Goal: Check status

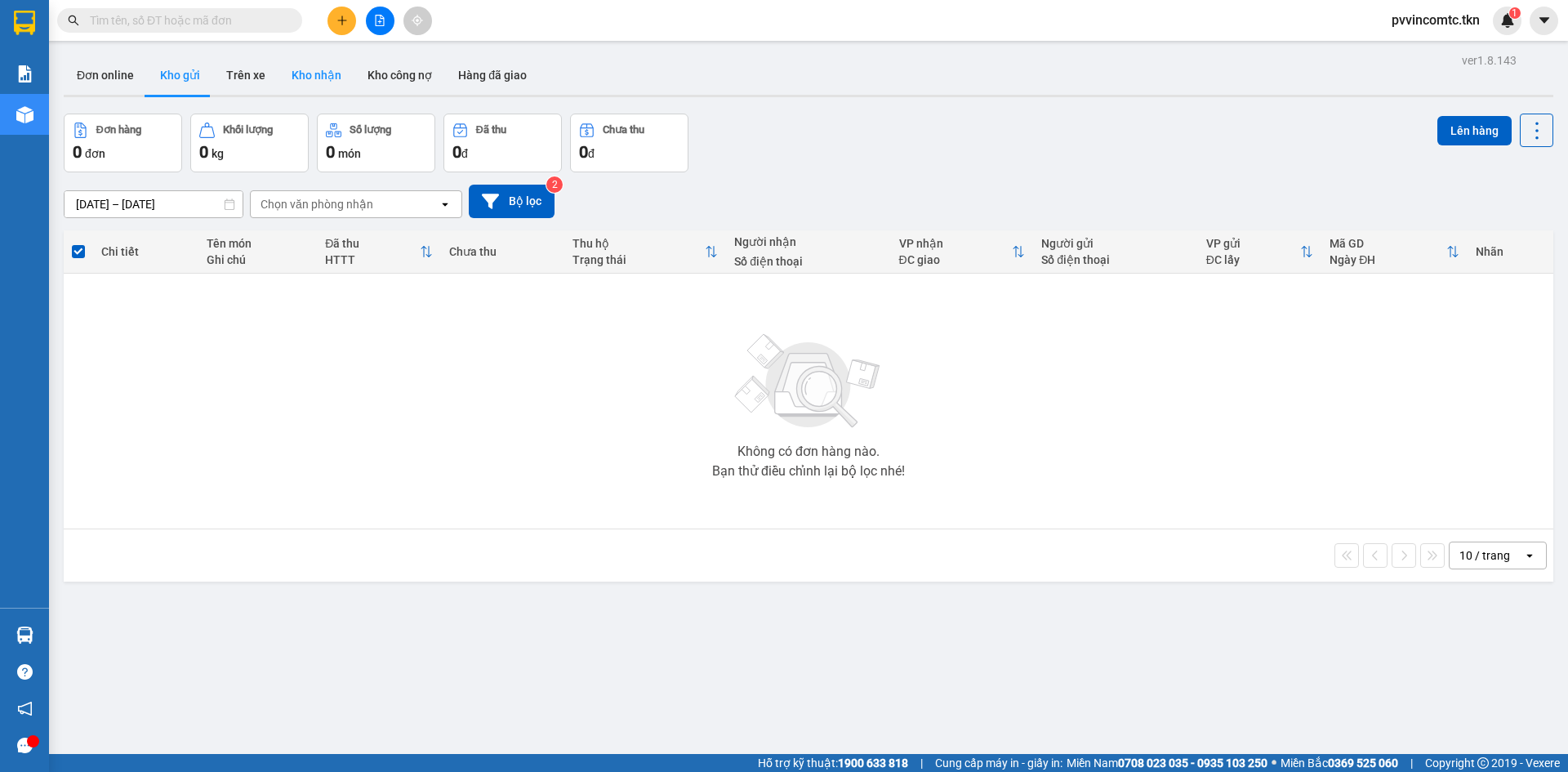
click at [314, 78] on button "Kho nhận" at bounding box center [316, 74] width 76 height 39
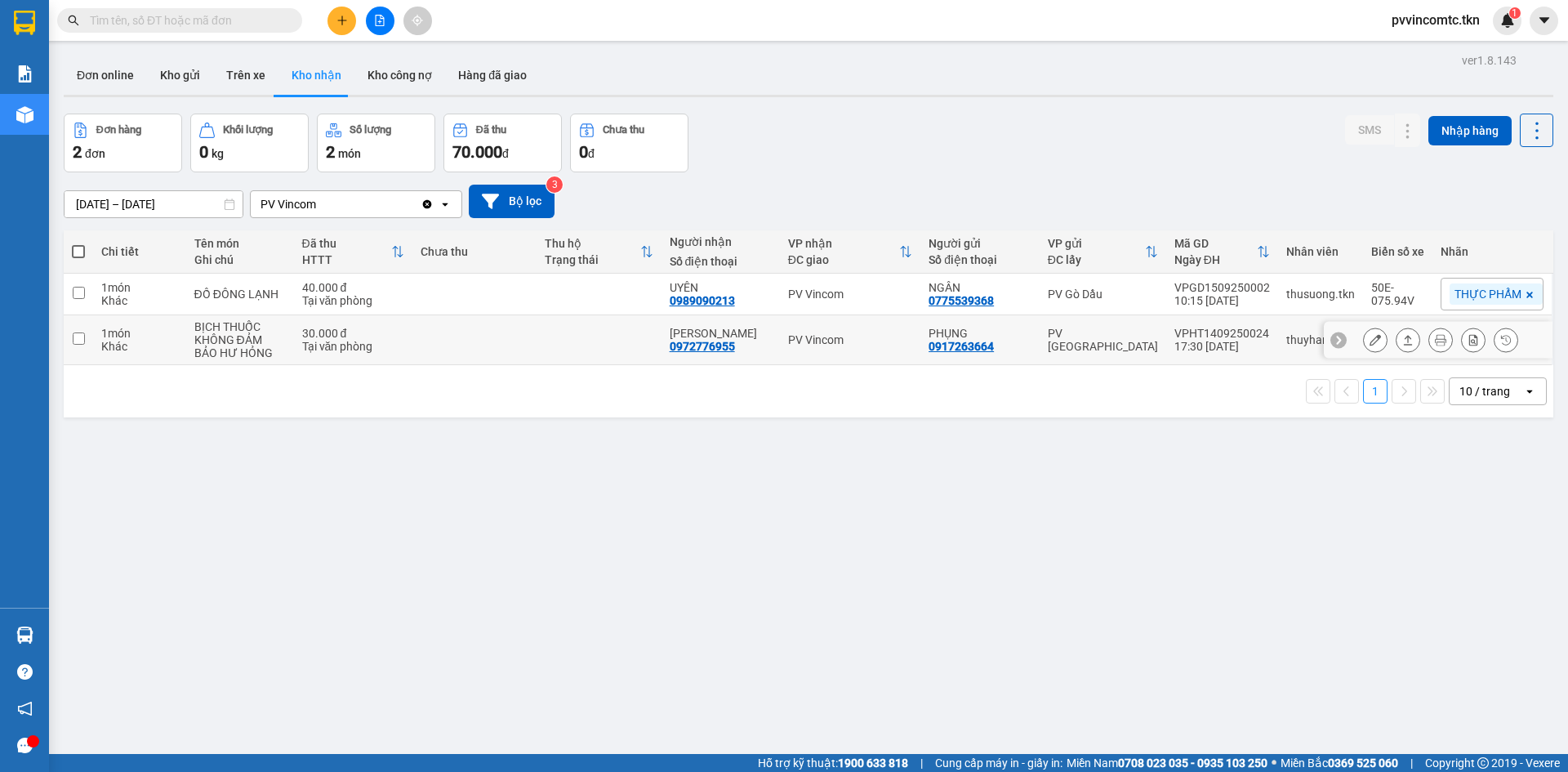
click at [78, 338] on input "checkbox" at bounding box center [78, 339] width 12 height 12
checkbox input "true"
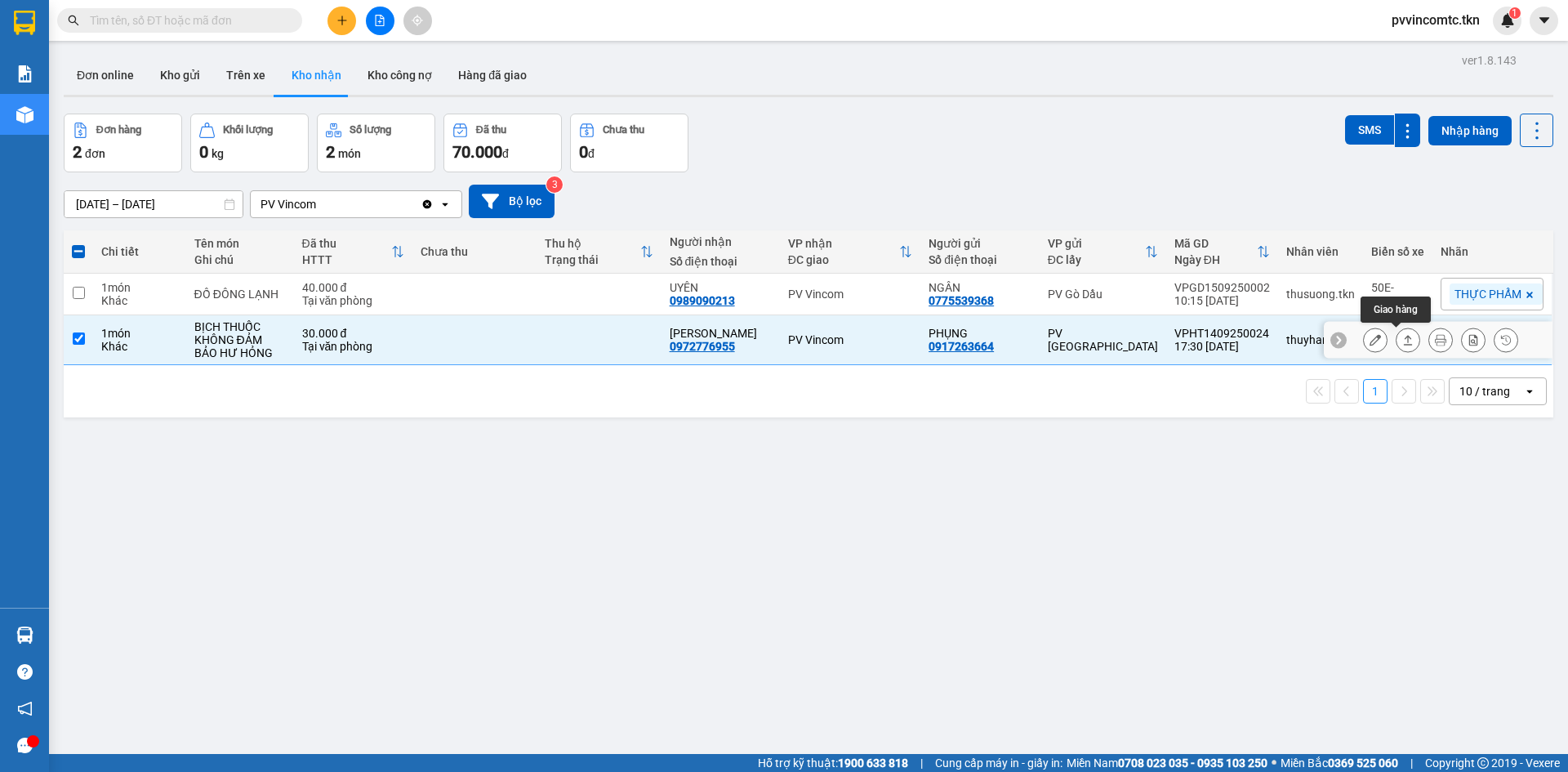
click at [1402, 344] on icon at bounding box center [1408, 340] width 12 height 12
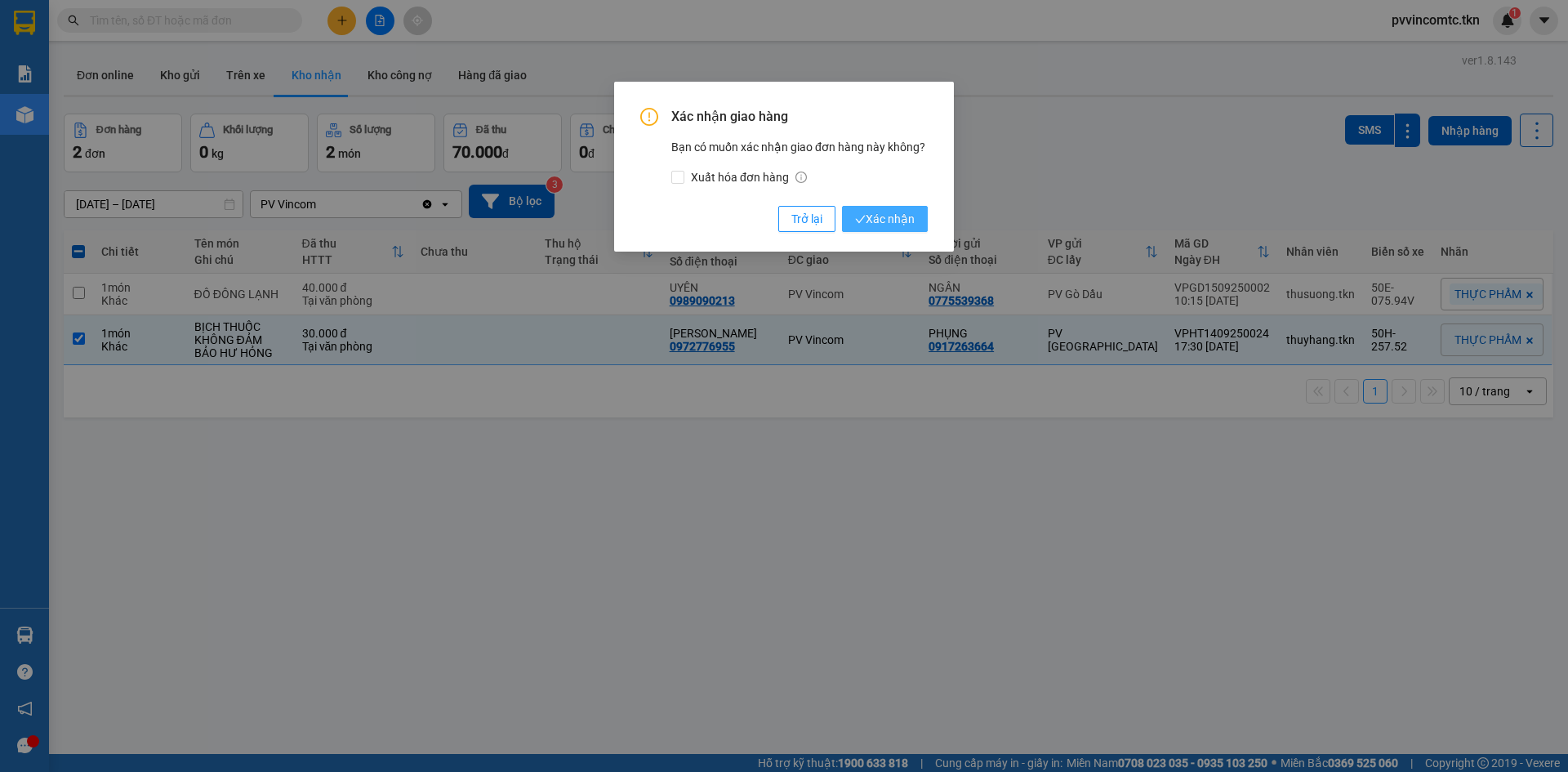
click at [886, 215] on span "Xác nhận" at bounding box center [885, 219] width 59 height 18
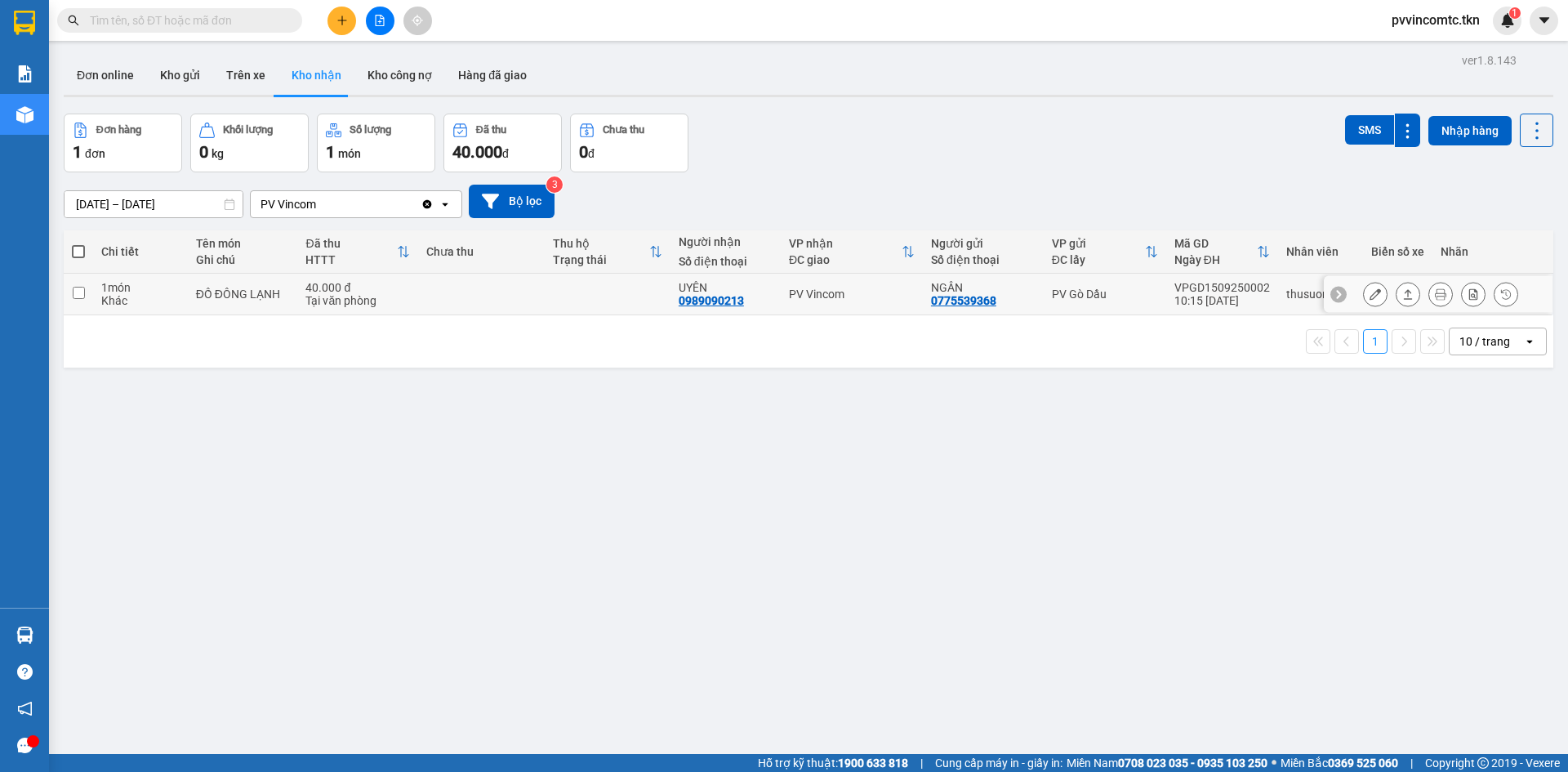
click at [81, 295] on input "checkbox" at bounding box center [78, 292] width 12 height 12
checkbox input "true"
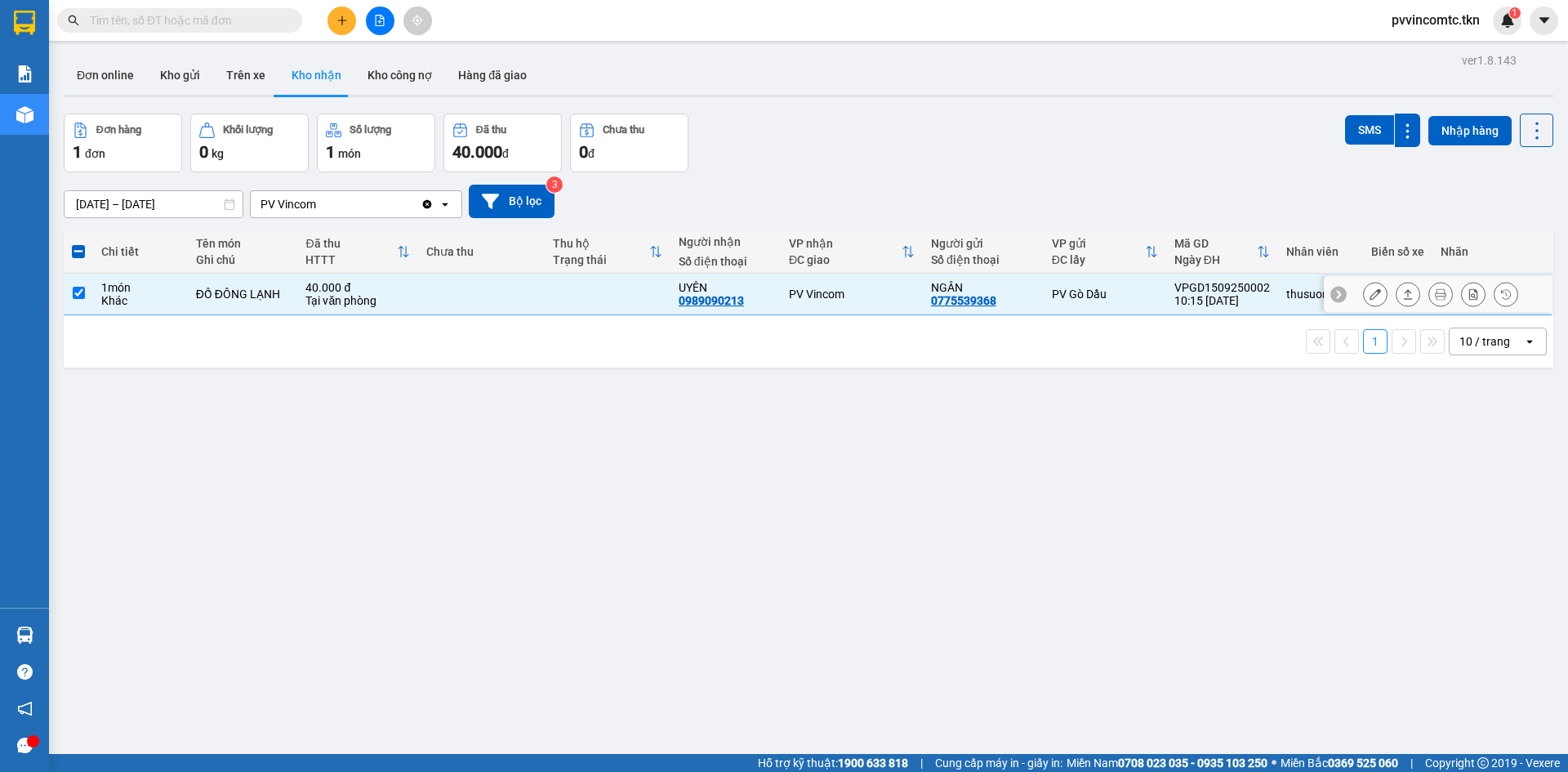
click at [1402, 296] on icon at bounding box center [1408, 294] width 12 height 12
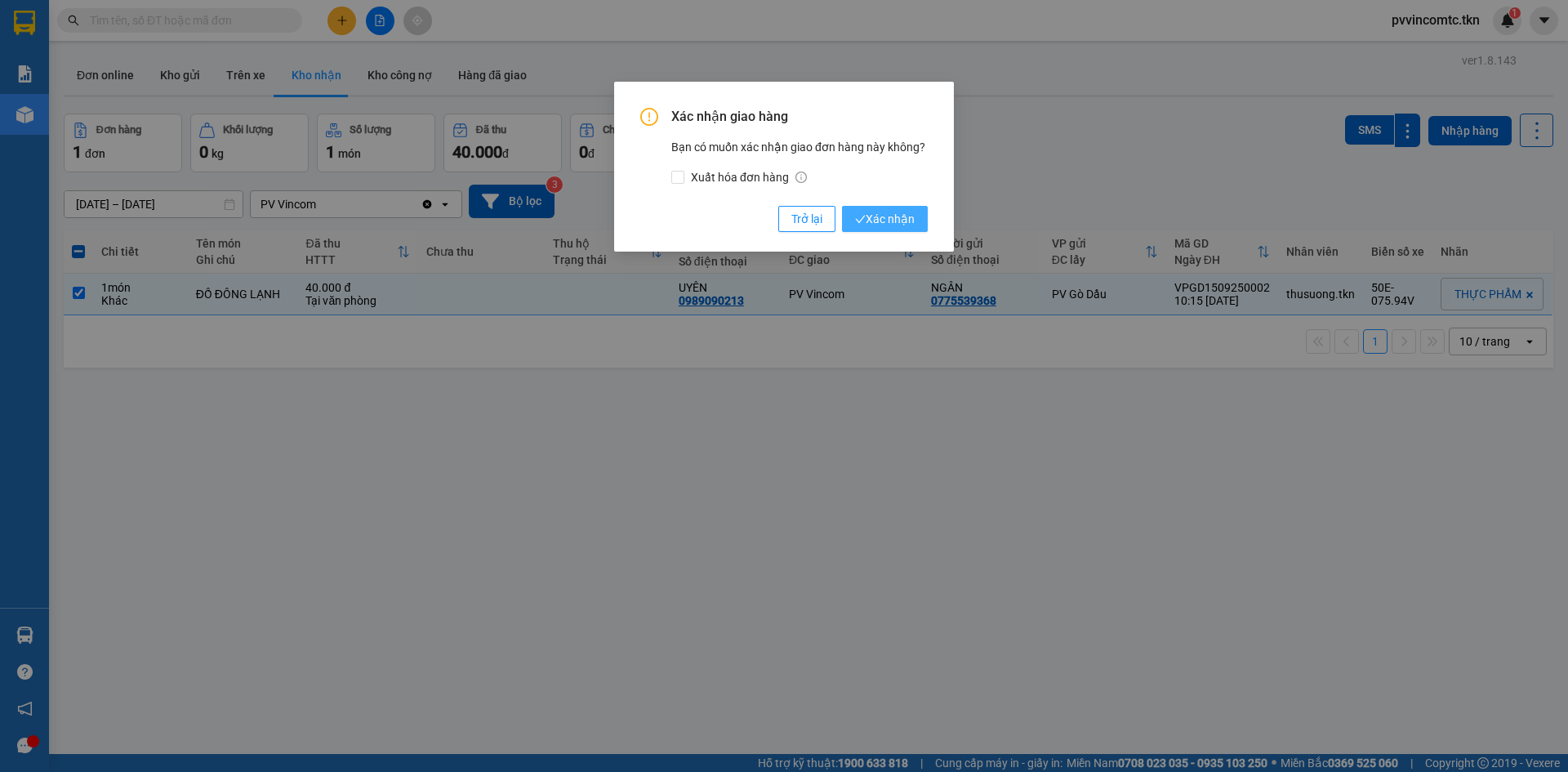
click at [879, 220] on span "Xác nhận" at bounding box center [885, 219] width 59 height 18
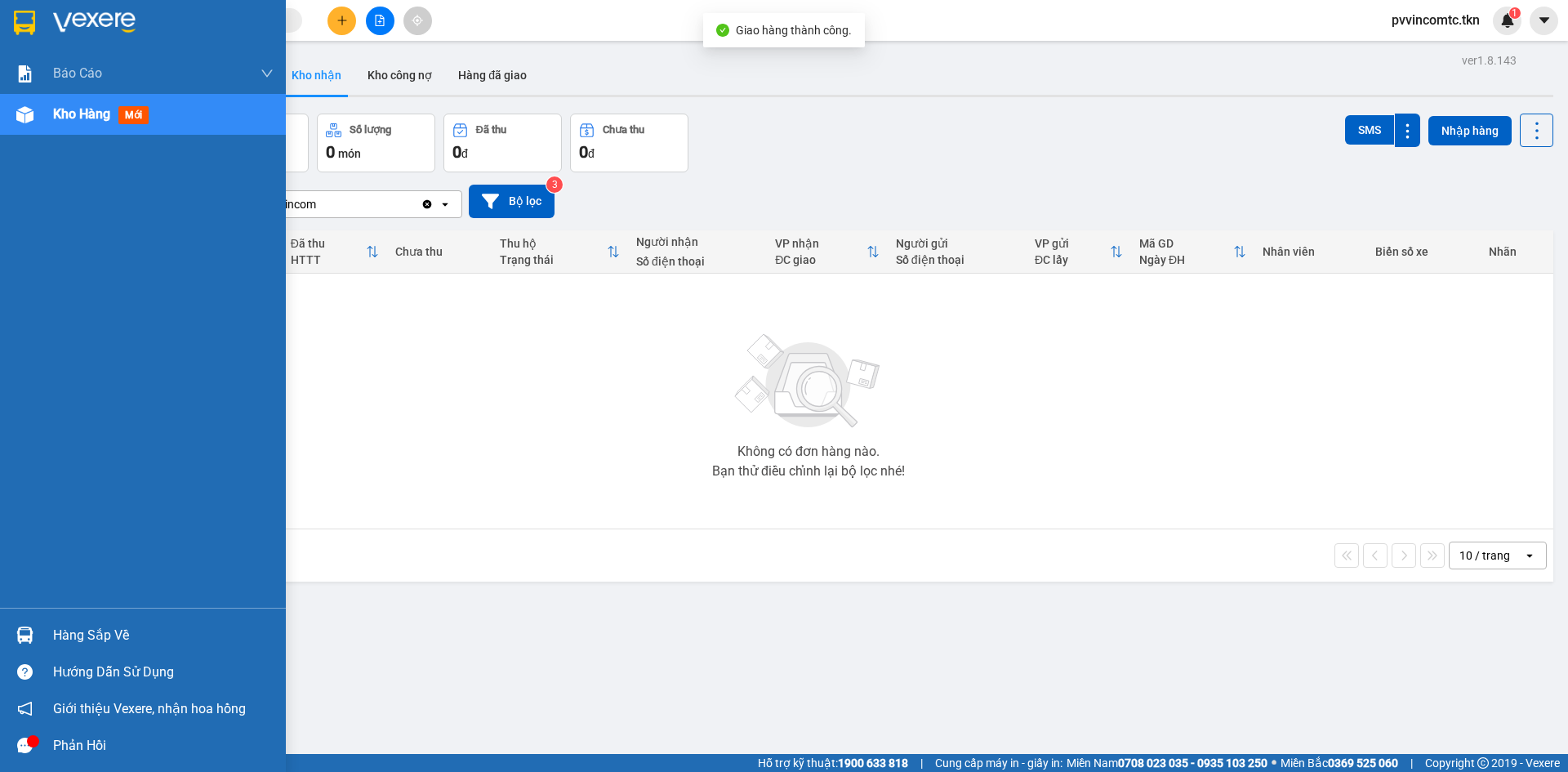
click at [111, 624] on div "Hàng sắp về" at bounding box center [163, 636] width 220 height 25
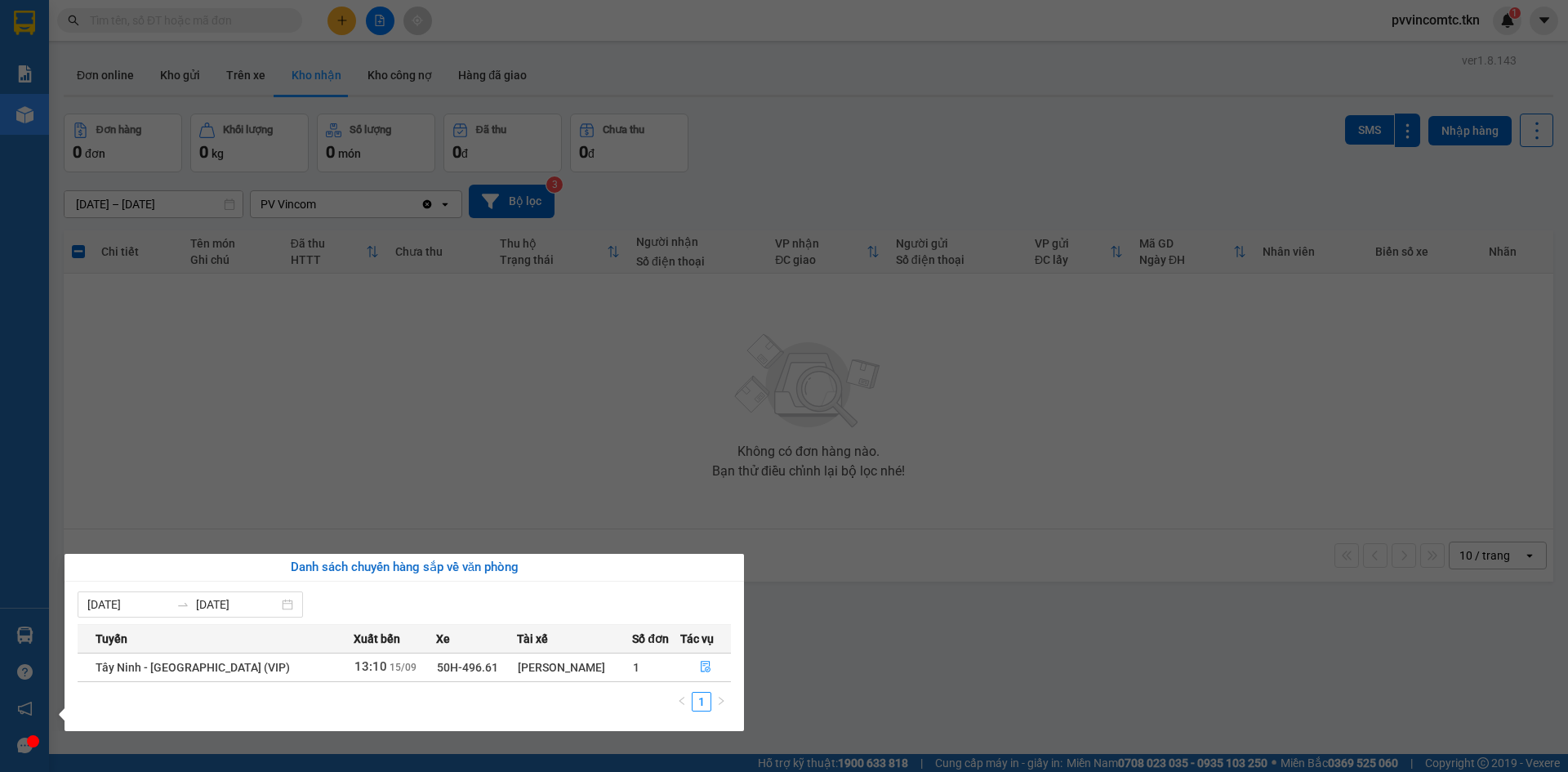
click at [1072, 604] on section "Kết quả tìm kiếm ( 0 ) Bộ lọc No Data pvvincomtc.tkn 1 Báo cáo Mẫu 1: Báo cáo d…" at bounding box center [784, 386] width 1568 height 772
